Goal: Entertainment & Leisure: Consume media (video, audio)

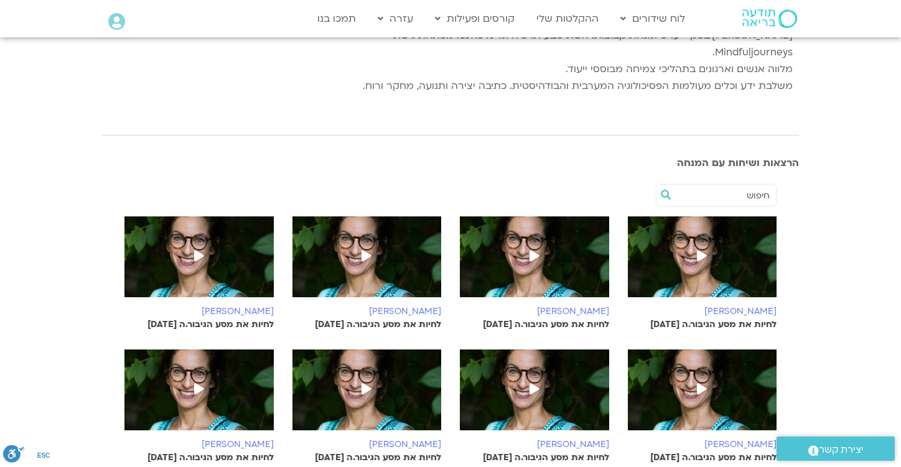
scroll to position [215, 0]
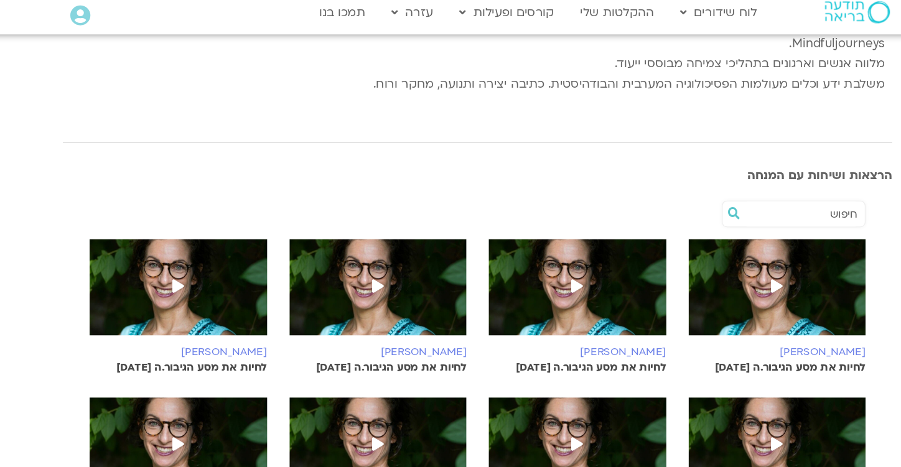
click at [696, 239] on span at bounding box center [702, 250] width 22 height 22
